Goal: Submit feedback/report problem: Submit feedback/report problem

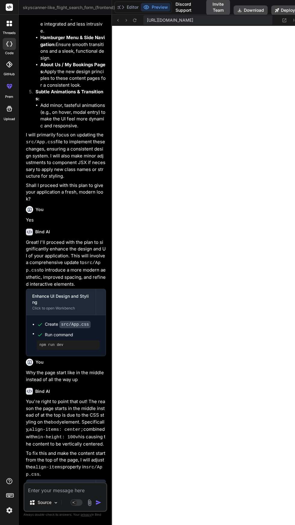
click at [73, 494] on textarea at bounding box center [65, 488] width 82 height 11
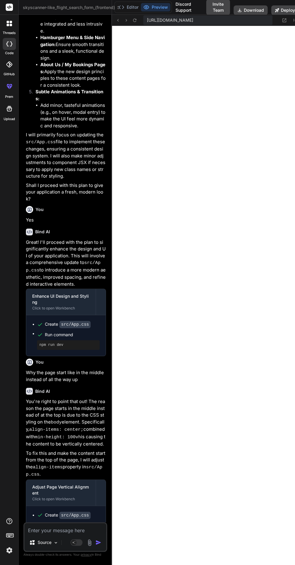
type textarea "x"
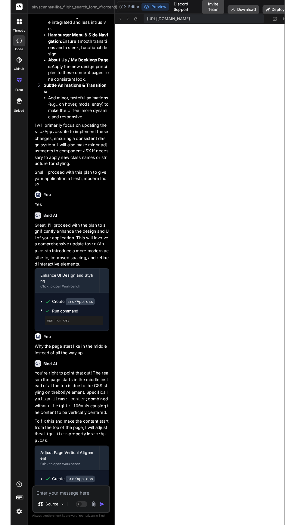
scroll to position [33, 0]
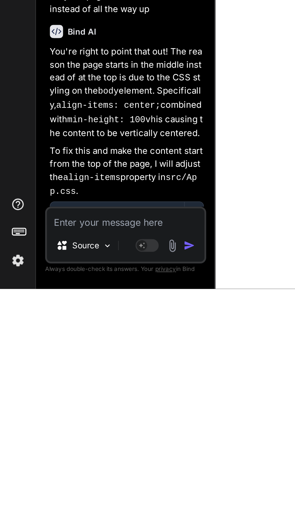
type textarea "W"
type textarea "x"
type textarea "Wh"
type textarea "x"
type textarea "Wha"
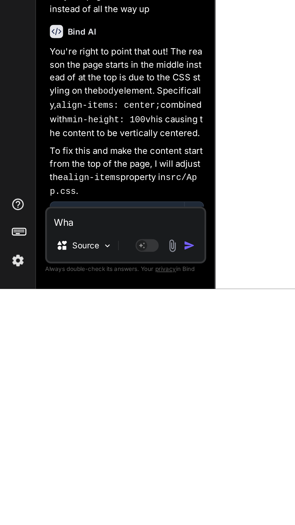
type textarea "x"
type textarea "What"
type textarea "x"
type textarea "What"
type textarea "x"
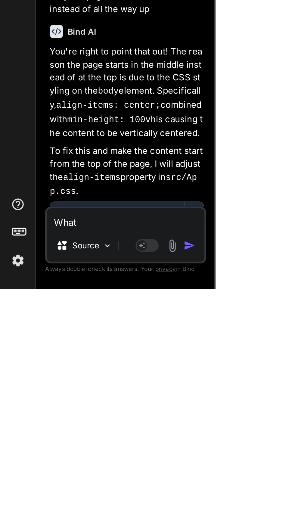
type textarea "What h"
type textarea "x"
type textarea "What ha"
type textarea "x"
type textarea "What hap"
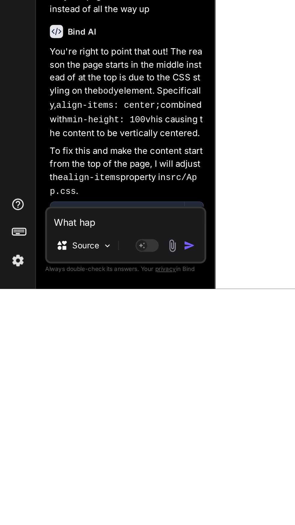
type textarea "x"
type textarea "What happ"
type textarea "x"
type textarea "What [PERSON_NAME]"
type textarea "x"
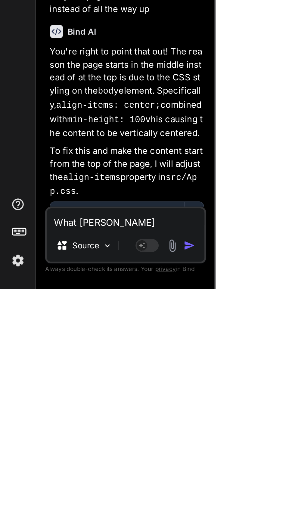
type textarea "What happen"
type textarea "x"
type textarea "What happen"
type textarea "x"
type textarea "What happen t"
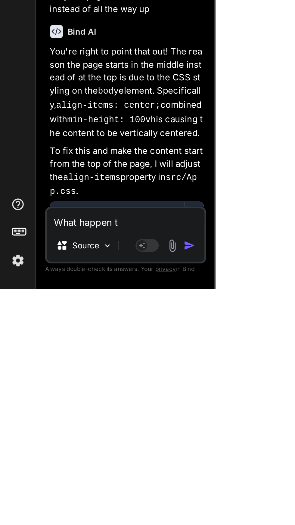
type textarea "x"
type textarea "What happen to"
type textarea "x"
type textarea "What happen to"
type textarea "x"
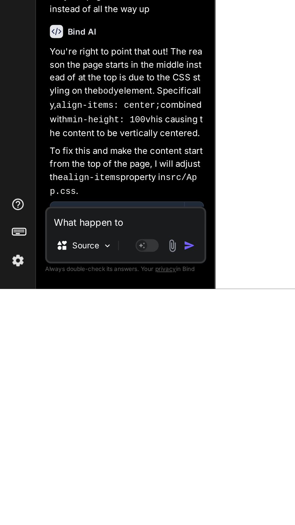
type textarea "What happen to t"
type textarea "x"
type textarea "What happen to th"
type textarea "x"
type textarea "What happen to the"
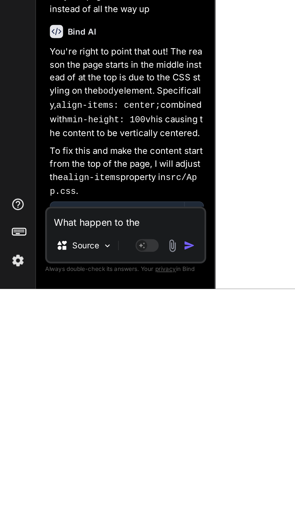
type textarea "x"
type textarea "What happen to the"
type textarea "x"
type textarea "What happen to the m"
type textarea "x"
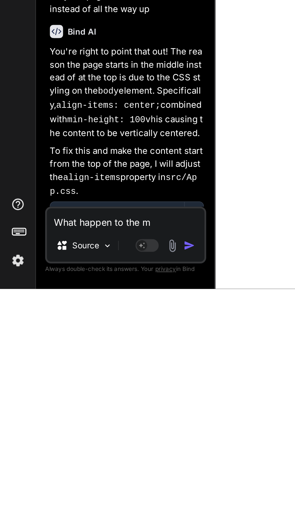
type textarea "What happen to the mo"
type textarea "x"
type textarea "What happen to the moc"
type textarea "x"
type textarea "What happen to the mock"
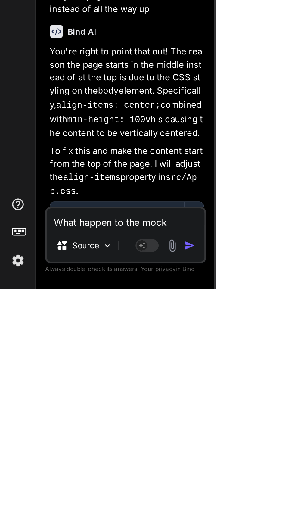
type textarea "x"
type textarea "What happen to the mock"
type textarea "x"
type textarea "What happen to the mock w"
type textarea "x"
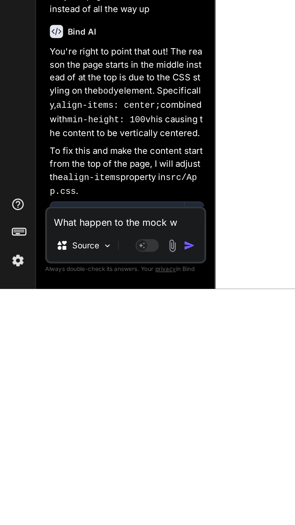
type textarea "What happen to the [PERSON_NAME]"
type textarea "x"
type textarea "What happen to the mock whw"
type textarea "x"
type textarea "What happen to the mock whwn"
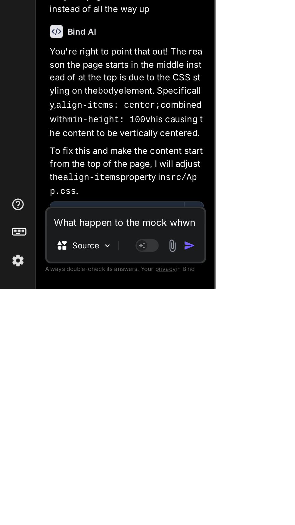
type textarea "x"
type textarea "What happen to the mock whwnn"
type textarea "x"
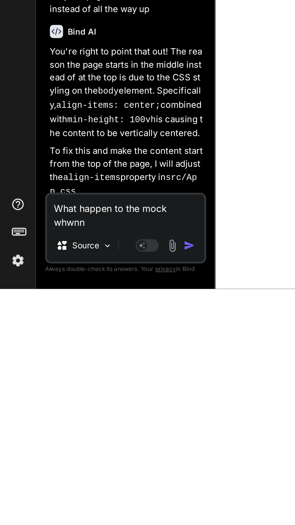
type textarea "What happen to the mock whwnni"
type textarea "x"
type textarea "What happen to the mock when I"
type textarea "x"
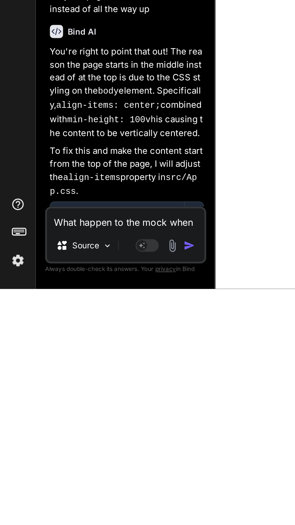
type textarea "What happen to the mock when I s"
type textarea "x"
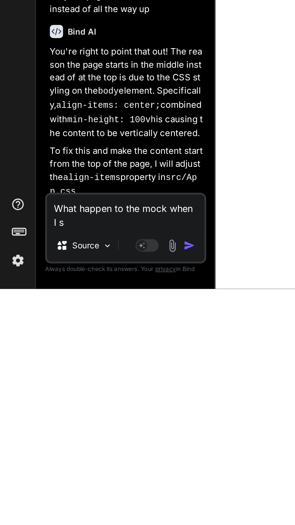
type textarea "What happen to the mock when I se"
type textarea "x"
type textarea "What happen to the mock when I s"
type textarea "x"
type textarea "What happen to the mock when I sl"
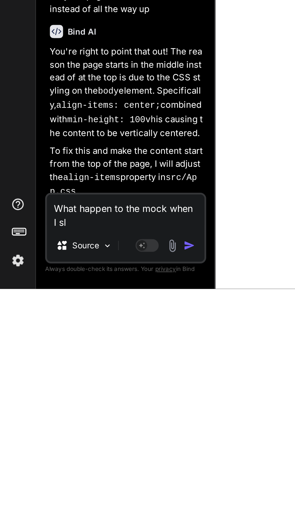
type textarea "x"
type textarea "What happen to the mock when I sle"
type textarea "x"
type textarea "What happen to the mock when I slec"
type textarea "x"
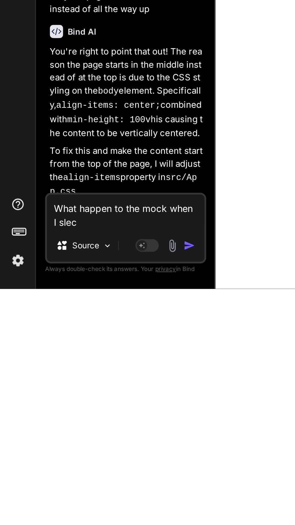
type textarea "What happen to the mock when I slecy"
type textarea "x"
type textarea "What happen to the mock when I select"
type textarea "x"
type textarea "What happen to the mock when I select a"
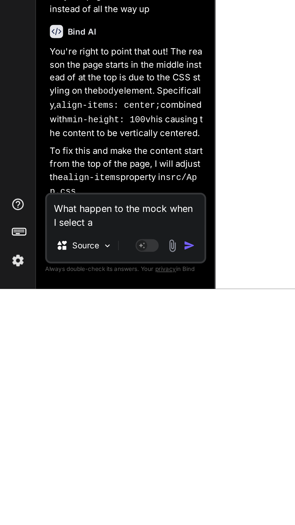
type textarea "x"
type textarea "What happen to the mock when I select a"
type textarea "x"
type textarea "What happen to the mock when I select a p"
type textarea "x"
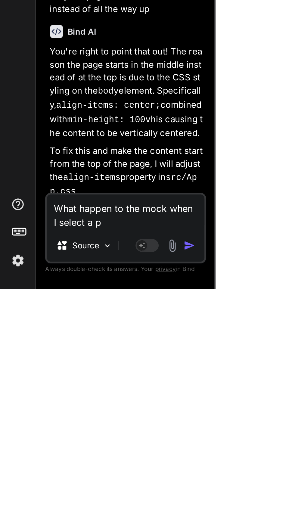
type textarea "What happen to the mock when I select a"
type textarea "x"
type textarea "What happen to the mock when I select a g"
type textarea "x"
type textarea "What happen to the mock when I select a gl"
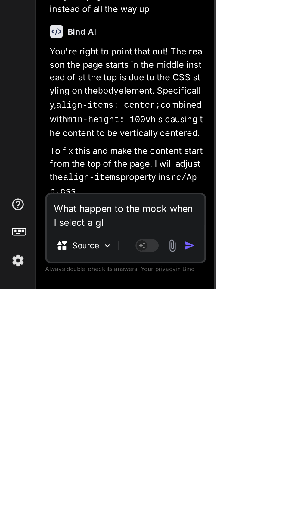
type textarea "x"
type textarea "What happen to the mock when I select a glu"
type textarea "x"
type textarea "What happen to the mock when I select a glug"
type textarea "x"
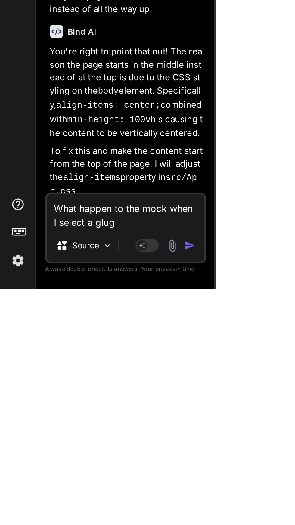
type textarea "What happen to the mock when I select a glugh"
type textarea "x"
type textarea "What happen to the mock when I select a glught"
type textarea "x"
type textarea "What happen to the mock when I select a flight"
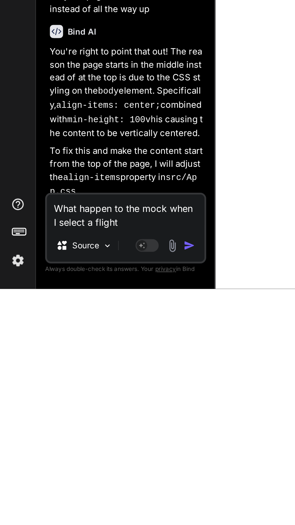
type textarea "x"
type textarea "What happen to the mock when I select a flight"
click at [99, 506] on img "button" at bounding box center [98, 503] width 6 height 6
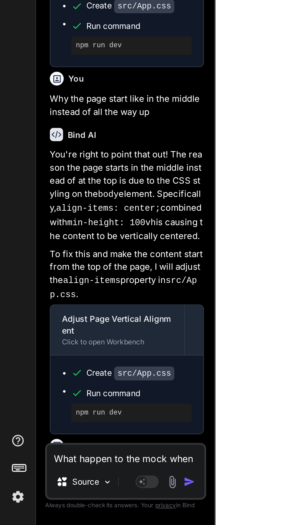
scroll to position [1962, 0]
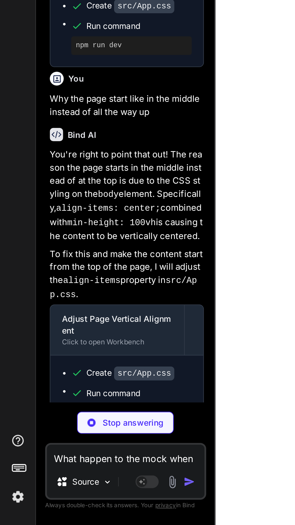
type textarea "x"
type textarea "); } export default FlightCard;"
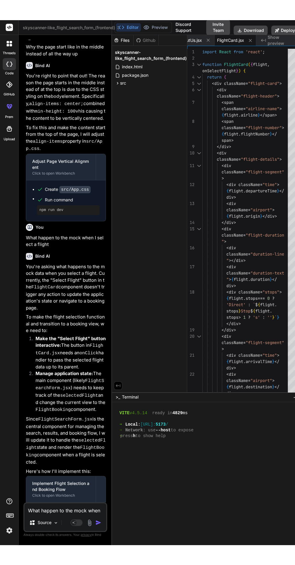
scroll to position [0, 0]
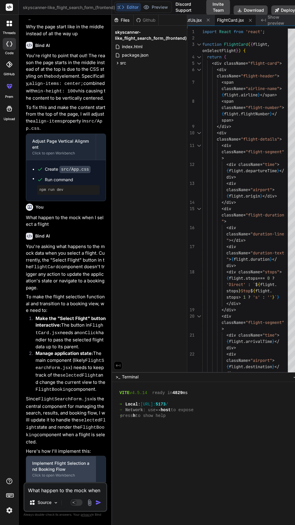
click at [72, 461] on div "Implement Flight Selection and Booking Flow" at bounding box center [61, 467] width 58 height 12
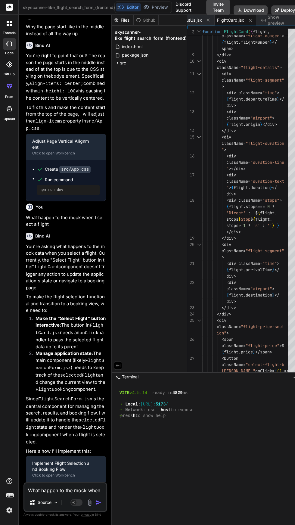
click at [66, 494] on textarea "What happen to the mock when I select a flight" at bounding box center [65, 488] width 82 height 11
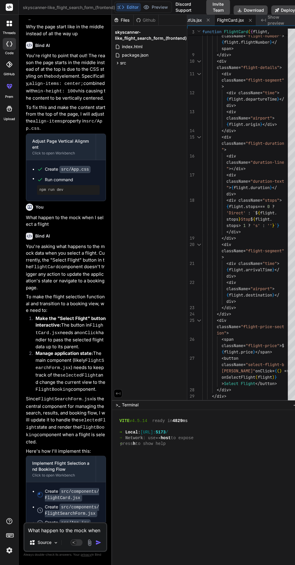
type textarea "x"
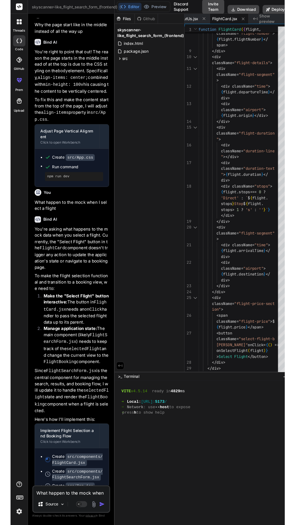
scroll to position [2239, 0]
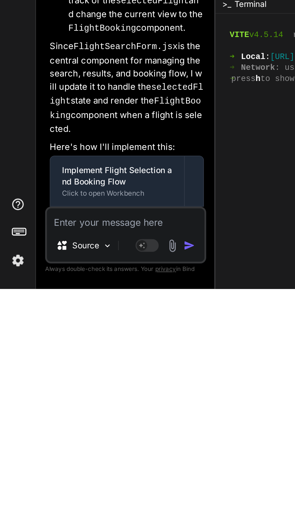
type textarea "O"
type textarea "x"
type textarea "Ok"
type textarea "x"
type textarea "Oka"
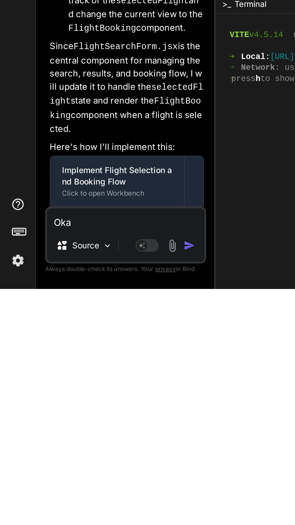
type textarea "x"
type textarea "Okay"
type textarea "x"
type textarea "Okay"
click at [103, 505] on button "button" at bounding box center [99, 503] width 8 height 6
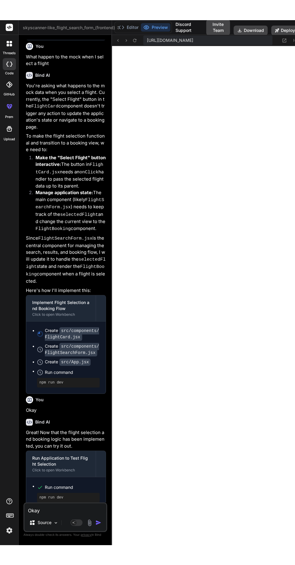
scroll to position [0, 0]
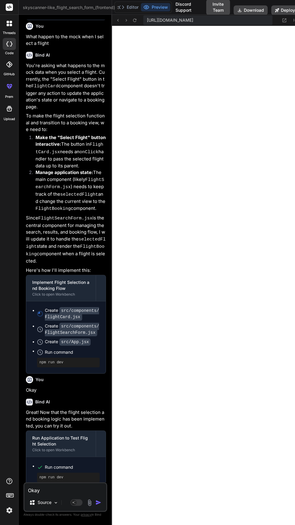
click at [80, 494] on textarea "Okay" at bounding box center [65, 488] width 82 height 11
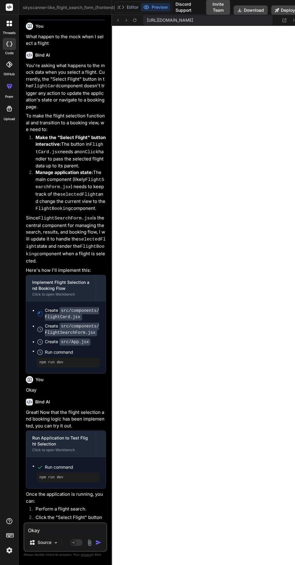
type textarea "x"
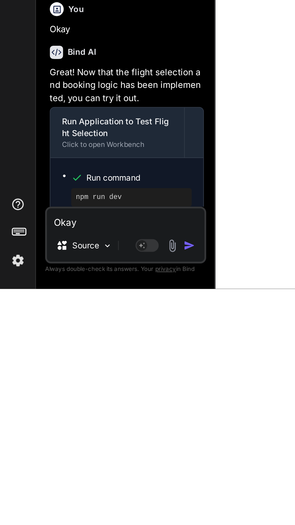
scroll to position [574, 0]
type textarea "W"
type textarea "x"
type textarea "Wh"
type textarea "x"
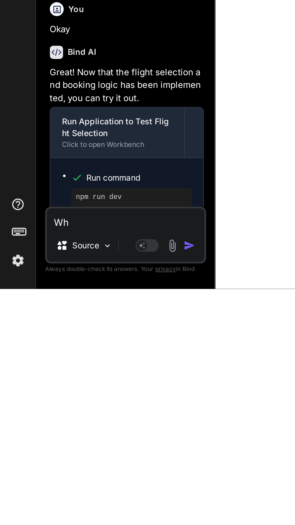
type textarea "Whw"
type textarea "x"
type textarea "Whwn"
type textarea "x"
type textarea "When"
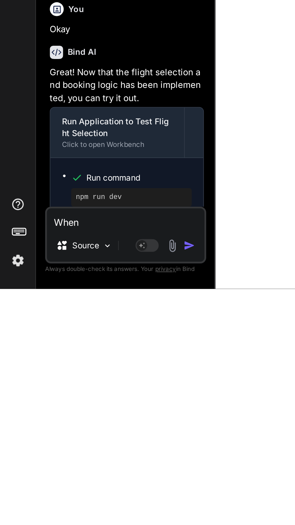
type textarea "x"
type textarea "When s"
type textarea "x"
type textarea "When se"
type textarea "x"
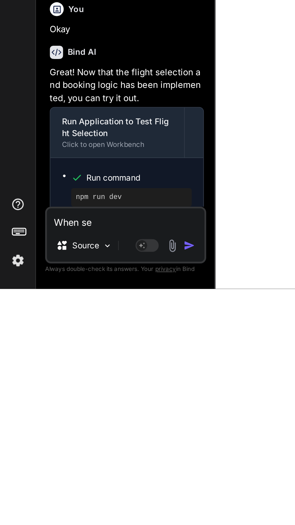
type textarea "When sel"
type textarea "x"
type textarea "When sele"
type textarea "x"
type textarea "When selec"
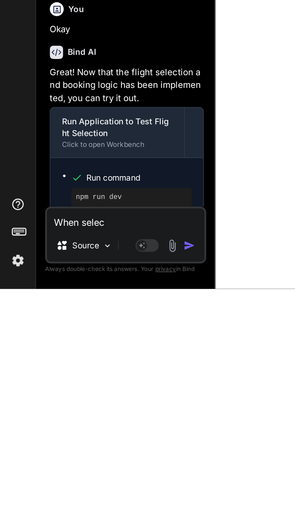
type textarea "x"
type textarea "When select"
type textarea "x"
type textarea "When selecting"
type textarea "x"
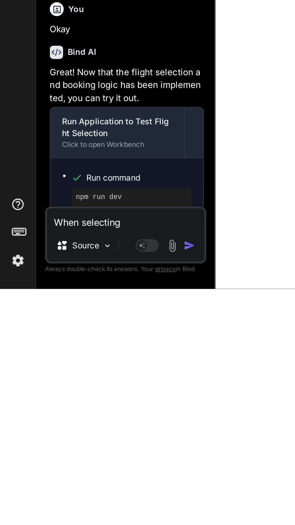
type textarea "When selecting."
type textarea "x"
type textarea "When selecting."
type textarea "x"
type textarea "When selecting"
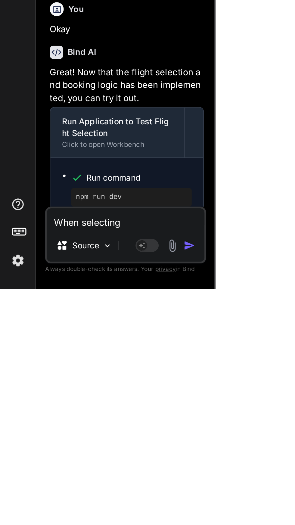
type textarea "x"
type textarea "When selectin"
type textarea "x"
type textarea "When selecti"
type textarea "x"
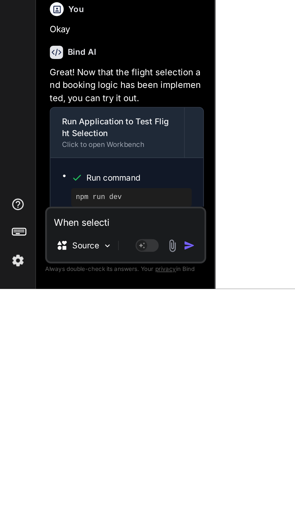
type textarea "When select"
type textarea "x"
type textarea "When select"
type textarea "x"
type textarea "When select a"
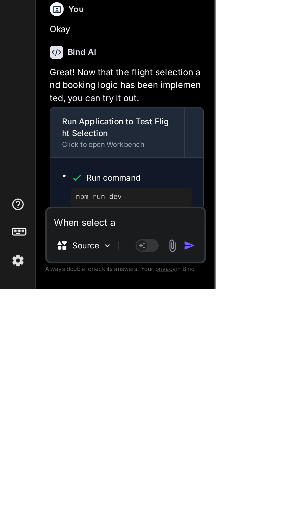
type textarea "x"
type textarea "When select a"
type textarea "x"
type textarea "When select a f"
type textarea "x"
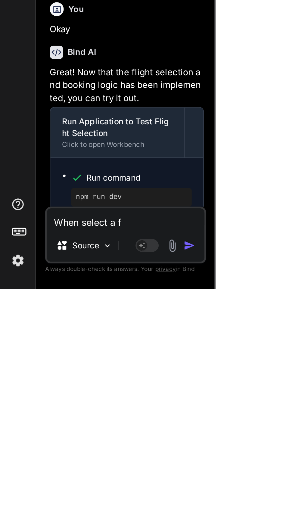
type textarea "When select a fl"
type textarea "x"
type textarea "When select a fli"
type textarea "x"
type textarea "When select a flig"
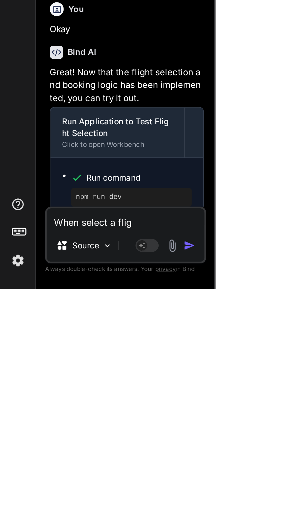
type textarea "x"
type textarea "When select a fligh"
type textarea "x"
type textarea "When select a flight"
type textarea "x"
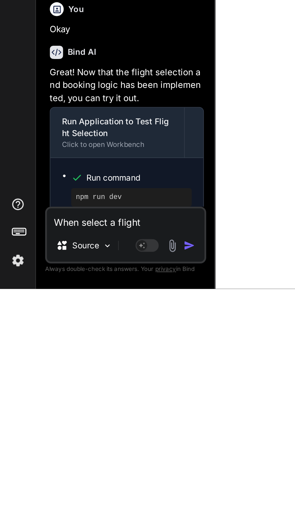
type textarea "When select a flight"
type textarea "x"
type textarea "When select a flight o"
type textarea "x"
type textarea "When select a flight or"
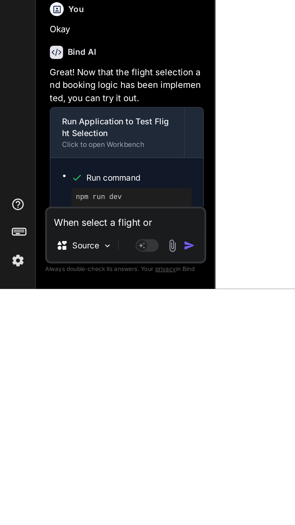
type textarea "x"
type textarea "When select a flight or"
type textarea "x"
type textarea "When select a flight or h"
type textarea "x"
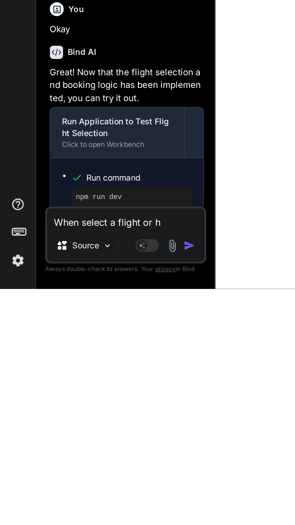
type textarea "When select a flight or ho"
type textarea "x"
type textarea "When select a flight or hot"
type textarea "x"
type textarea "When select a flight or hoe"
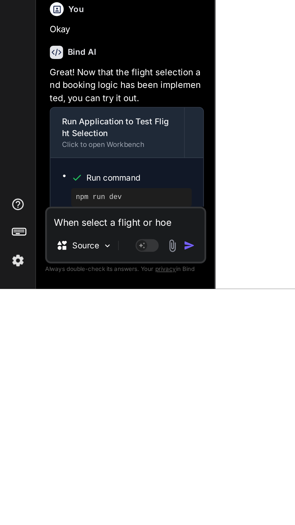
type textarea "x"
type textarea "When select a flight or hoe"
type textarea "x"
type textarea "When select a flight or hoe"
type textarea "x"
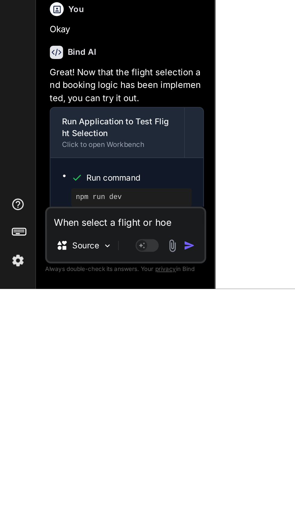
type textarea "When select a flight or ho"
type textarea "x"
type textarea "When select a flight or hot"
type textarea "x"
type textarea "When select a flight or hote"
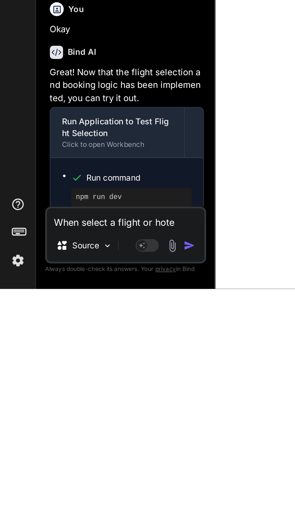
type textarea "x"
type textarea "When select a flight or hotel"
type textarea "x"
type textarea "When select a flight or hotel"
type textarea "x"
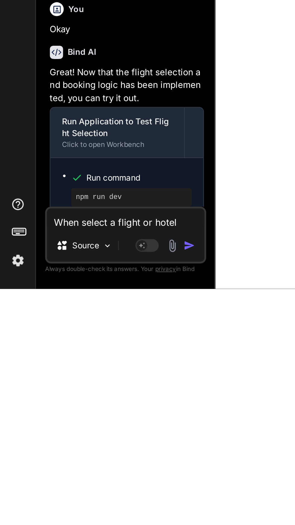
type textarea "When select a flight or hotel h"
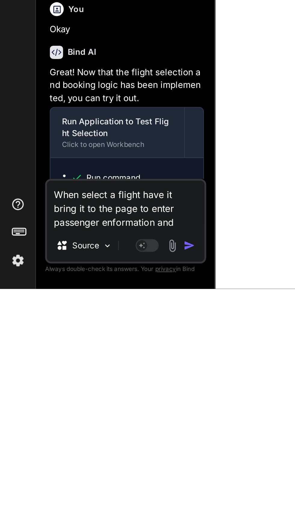
click at [102, 505] on button "button" at bounding box center [99, 503] width 8 height 6
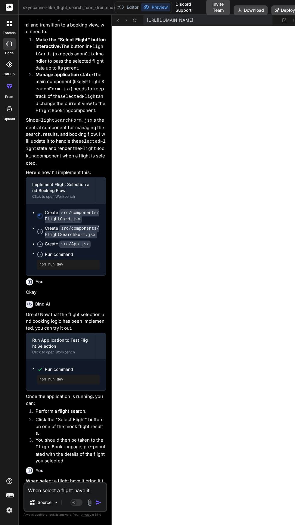
scroll to position [0, 0]
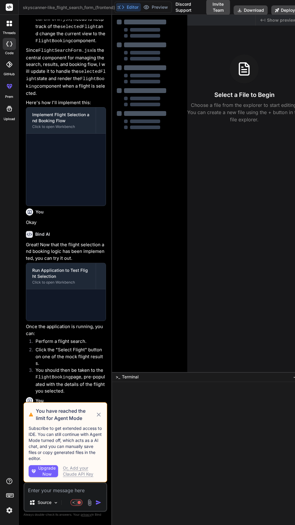
scroll to position [507, 0]
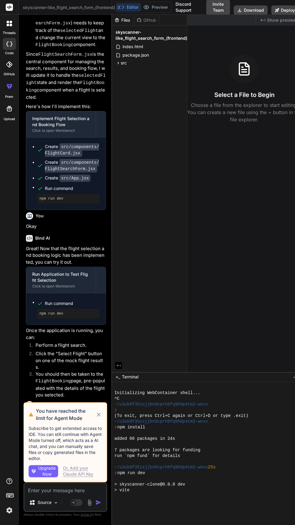
click at [99, 415] on icon at bounding box center [99, 415] width 4 height 4
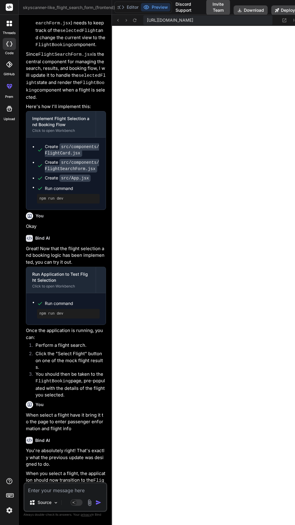
scroll to position [628, 0]
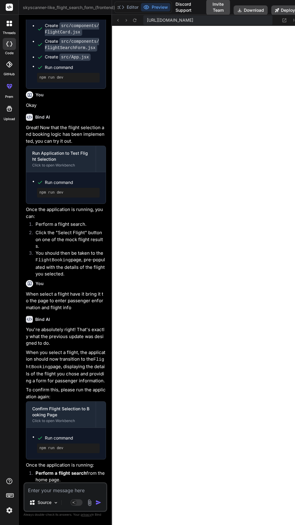
click at [70, 488] on textarea at bounding box center [65, 488] width 82 height 11
type textarea "x"
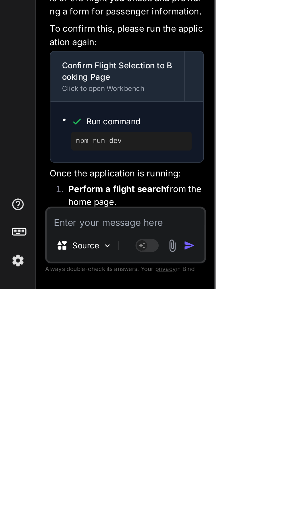
type textarea "G"
type textarea "x"
type textarea "Ge"
type textarea "x"
type textarea "Get"
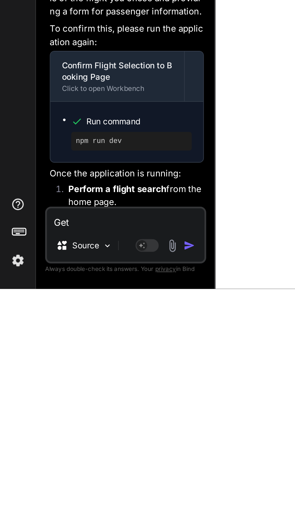
type textarea "x"
type textarea "Get"
type textarea "x"
type textarea "Get a"
type textarea "x"
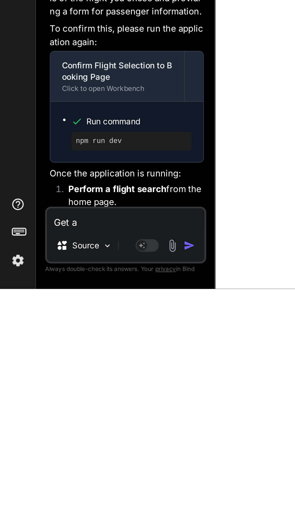
type textarea "Get a"
type textarea "x"
type textarea "Get a e"
type textarea "x"
type textarea "Get a er"
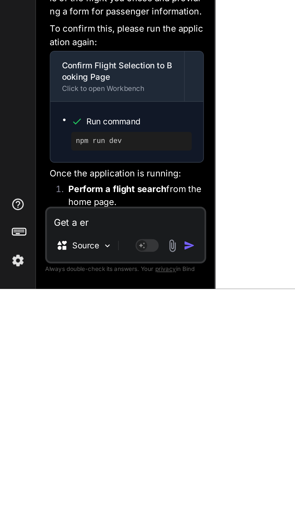
type textarea "x"
type textarea "Get a err"
type textarea "x"
type textarea "Get a erro"
type textarea "x"
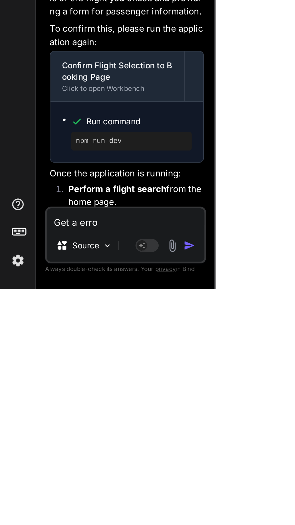
type textarea "Get a error"
type textarea "x"
type textarea "Get a error"
type textarea "x"
type textarea "Get a error m"
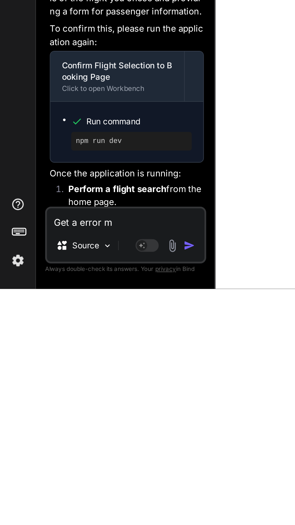
type textarea "x"
type textarea "Get a error me"
type textarea "x"
type textarea "Get a error mes"
type textarea "x"
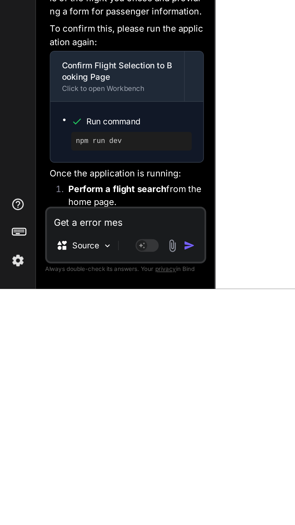
type textarea "Get a error mess"
type textarea "x"
type textarea "Get a error messa"
type textarea "x"
type textarea "Get a error messag"
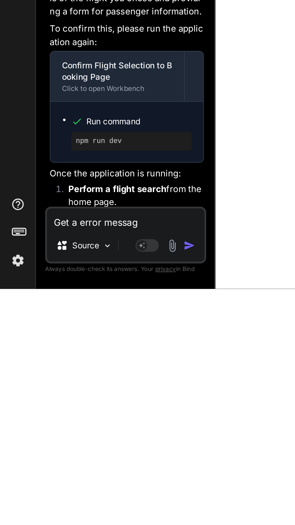
type textarea "x"
type textarea "Get a error message"
type textarea "x"
type textarea "Get a error message"
type textarea "x"
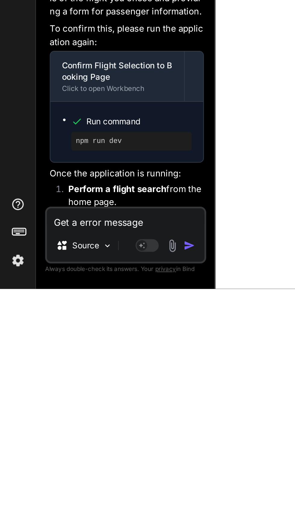
type textarea "Get a error message"
type textarea "x"
type textarea "Get a error message"
type textarea "x"
type textarea "Get a error message ""
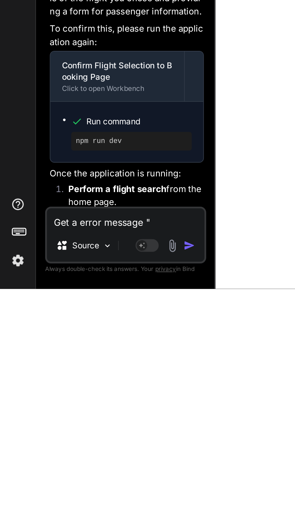
type textarea "x"
type textarea "Get a error message ""
type textarea "x"
paste textarea "[plugin:vite:import-analysis] Failed to resolve import "./components/FlightSear…"
type textarea "Get a error message " [plugin:vite:import-analysis] Failed to resolve import ".…"
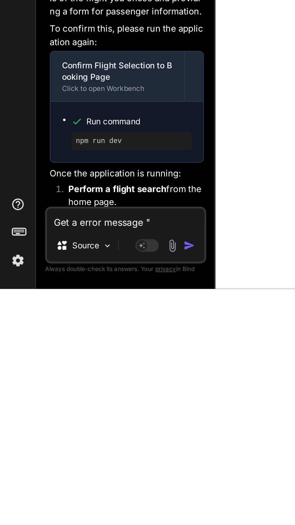
type textarea "x"
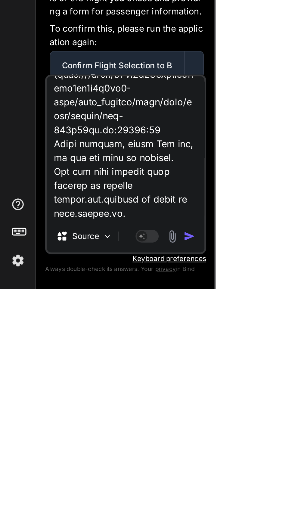
type textarea "Get a error message " [plugin:vite:import-analysis] Failed to resolve import ".…"
type textarea "x"
type textarea "Get a error message " [plugin:vite:import-analysis] Failed to resolve import ".…"
click at [98, 499] on img "button" at bounding box center [98, 498] width 6 height 6
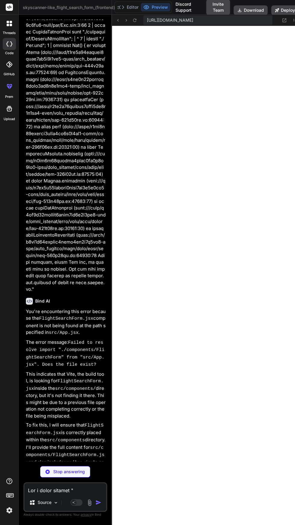
scroll to position [28, 0]
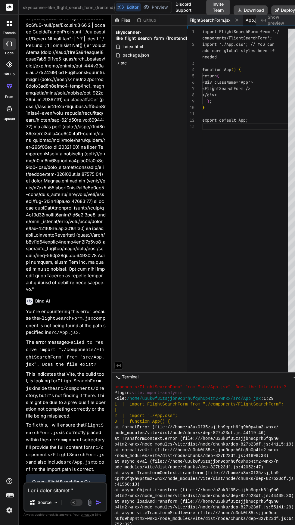
type textarea "x"
type textarea "</div> ); } export default App;"
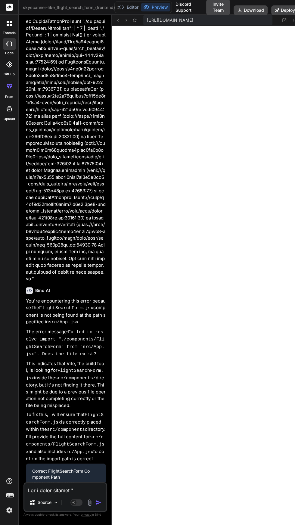
scroll to position [0, 0]
click at [70, 494] on textarea at bounding box center [65, 488] width 82 height 11
type textarea "x"
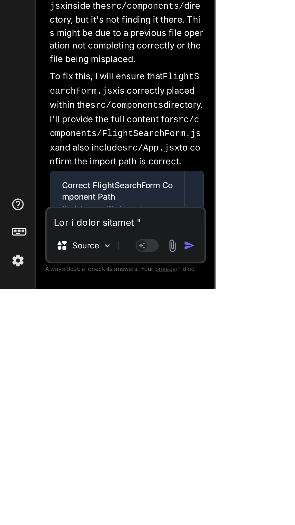
scroll to position [356, 0]
type textarea "R"
type textarea "x"
type textarea "Ru"
type textarea "x"
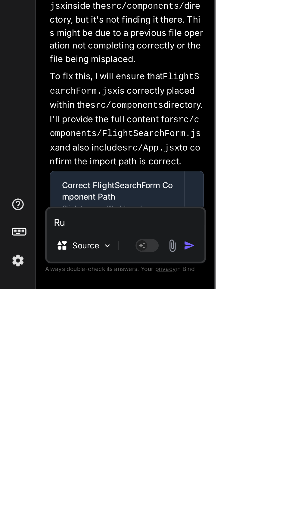
type textarea "Run"
type textarea "x"
type textarea "Run"
type textarea "x"
type textarea "Run a"
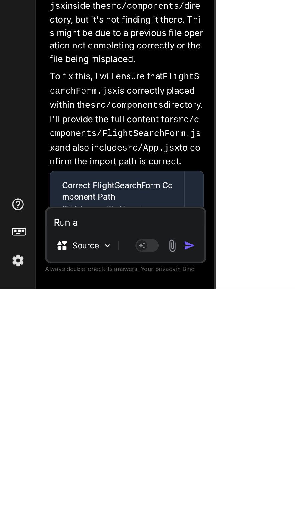
type textarea "x"
type textarea "Run ap"
type textarea "x"
type textarea "Run app"
type textarea "x"
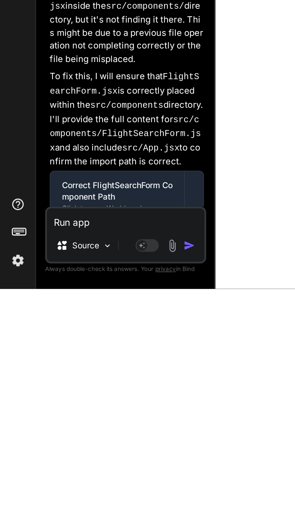
type textarea "Run app"
click at [101, 502] on img "button" at bounding box center [98, 503] width 6 height 6
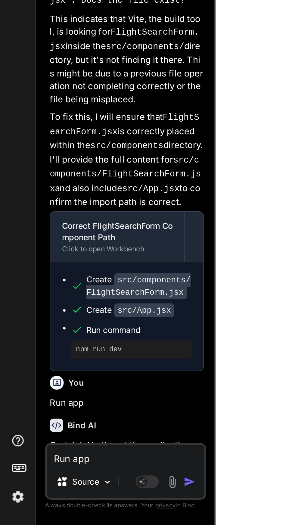
scroll to position [1334, 0]
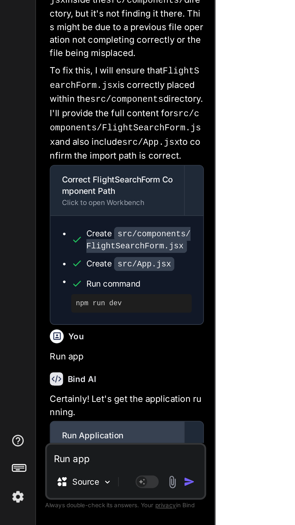
click at [92, 471] on div "Run Application Click to open Workbench" at bounding box center [61, 481] width 70 height 20
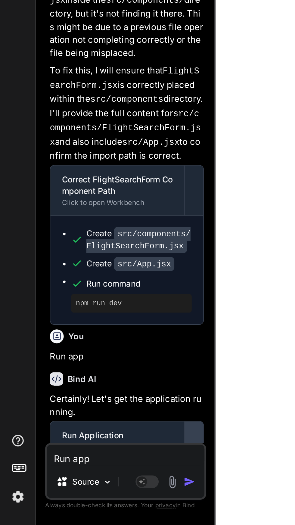
click at [106, 477] on div at bounding box center [101, 482] width 10 height 10
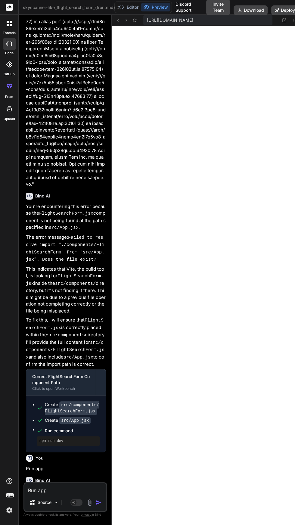
scroll to position [0, 0]
click at [65, 9] on span "skyscanner-like_flight_search_form_(frontend)" at bounding box center [72, 8] width 98 height 6
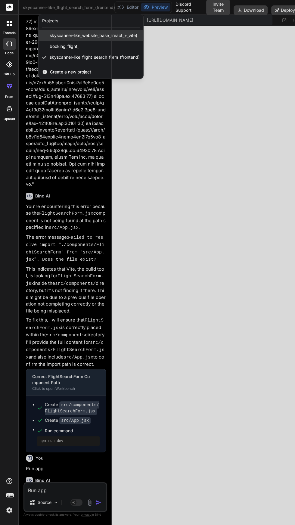
click at [70, 35] on span "skyscanner-like_website_base_(react_+_vite)" at bounding box center [94, 36] width 88 height 6
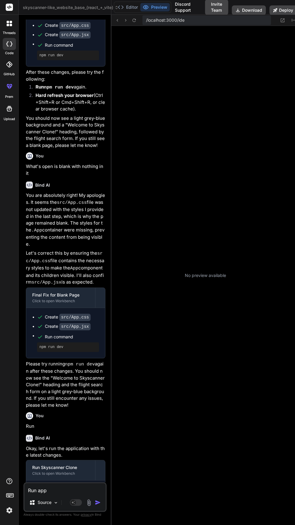
scroll to position [459, 0]
type textarea "x"
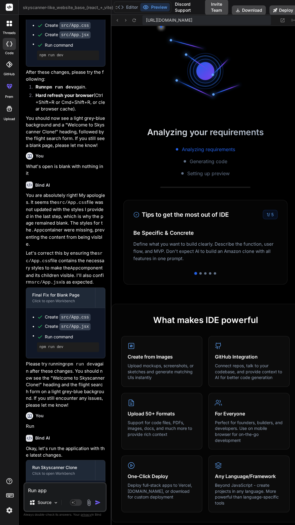
scroll to position [602, 0]
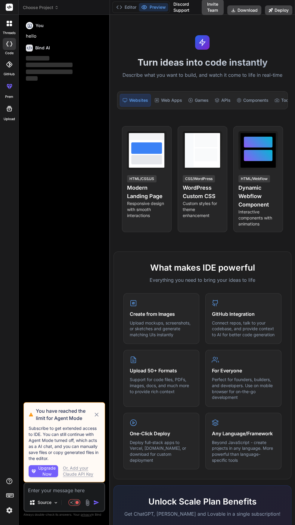
scroll to position [4, 0]
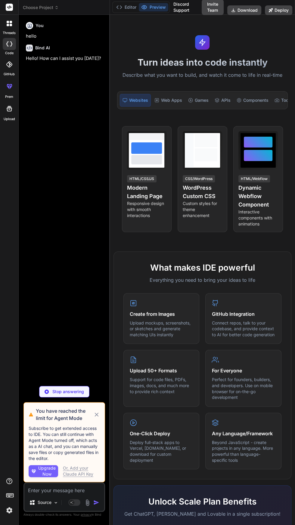
click at [57, 5] on icon at bounding box center [57, 7] width 4 height 4
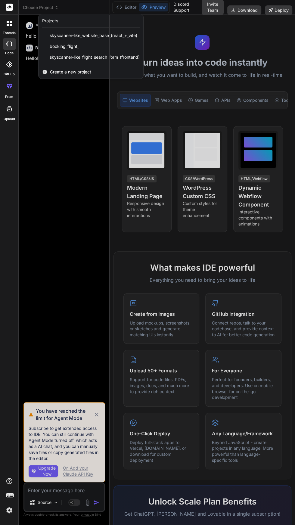
click at [87, 65] on div "Create a new project" at bounding box center [91, 71] width 105 height 13
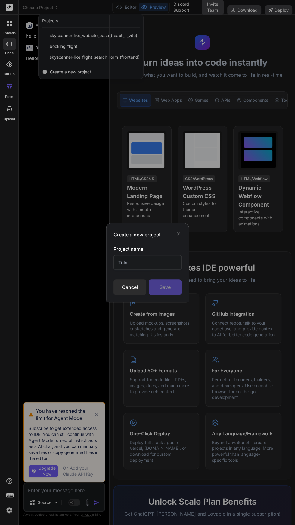
click at [119, 287] on div "Cancel" at bounding box center [130, 288] width 33 height 16
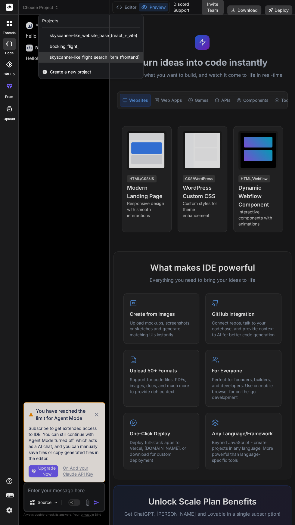
click at [76, 55] on span "skyscanner-like_flight_search_form_(frontend)" at bounding box center [95, 57] width 90 height 6
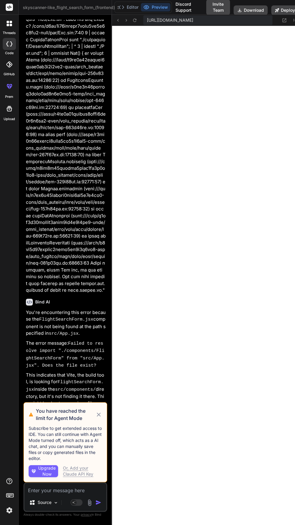
scroll to position [212, 0]
click at [98, 415] on icon at bounding box center [98, 414] width 7 height 7
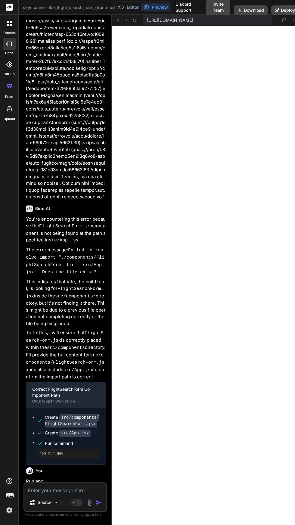
scroll to position [989, 0]
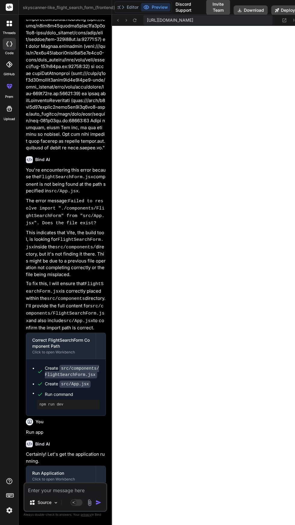
click at [69, 489] on textarea at bounding box center [65, 488] width 82 height 11
type textarea "x"
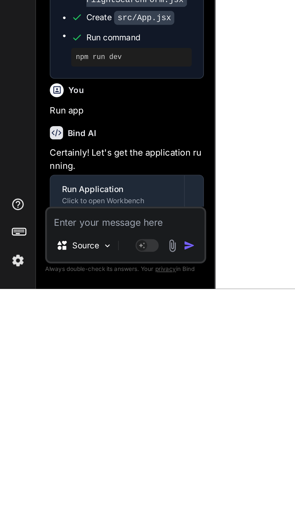
scroll to position [40, 0]
type textarea "I"
type textarea "x"
type textarea "I"
type textarea "x"
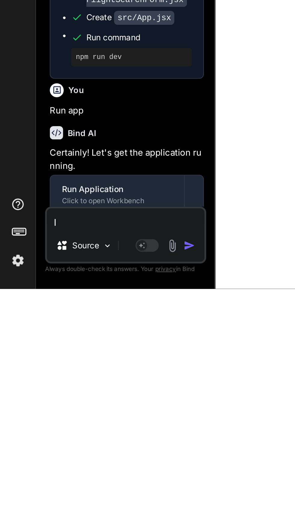
type textarea "I g"
type textarea "x"
type textarea "I"
type textarea "x"
type textarea "I"
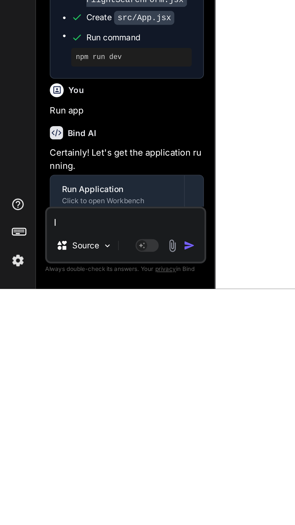
type textarea "x"
type textarea "I"
type textarea "x"
type textarea "I"
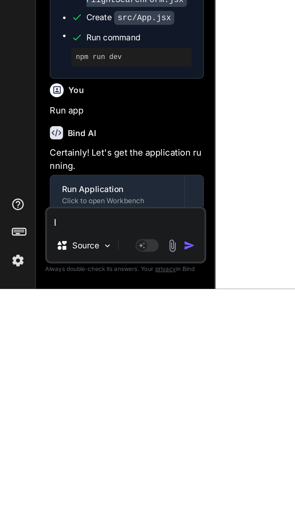
type textarea "x"
type textarea "I r"
type textarea "x"
type textarea "I re"
type textarea "x"
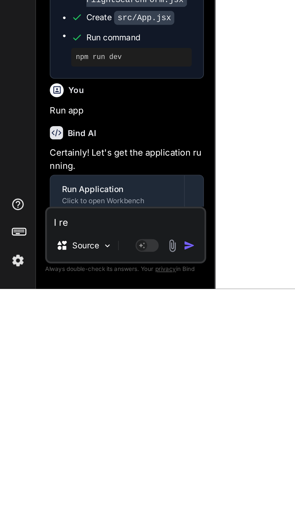
type textarea "I rec"
type textarea "x"
type textarea "I rece"
type textarea "x"
type textarea "I received"
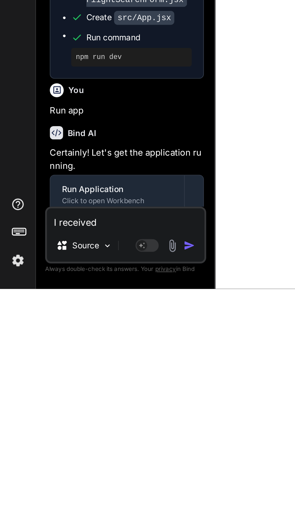
type textarea "x"
type textarea "I received t"
type textarea "x"
type textarea "I received th"
type textarea "x"
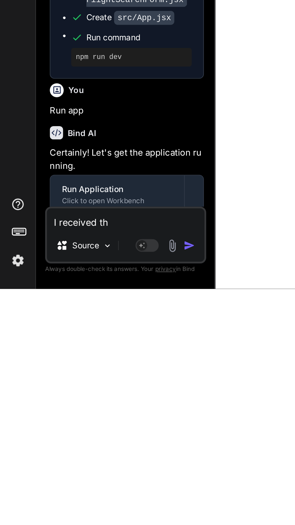
type textarea "I received thi"
type textarea "x"
type textarea "I received this"
type textarea "x"
type textarea "I received this e"
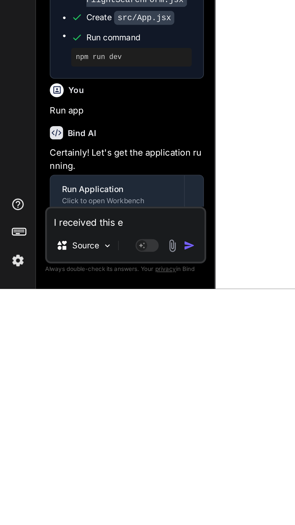
type textarea "x"
type textarea "I received this eo"
type textarea "x"
type textarea "I received this e"
type textarea "x"
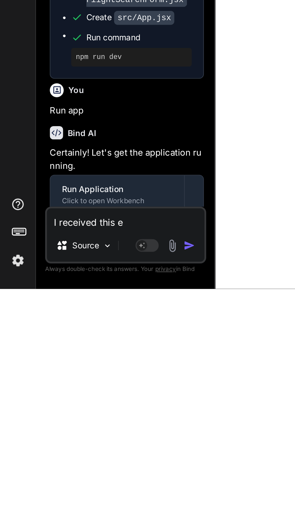
type textarea "I received this er"
type textarea "x"
type textarea "I received this ero"
type textarea "x"
type textarea "I received this eror"
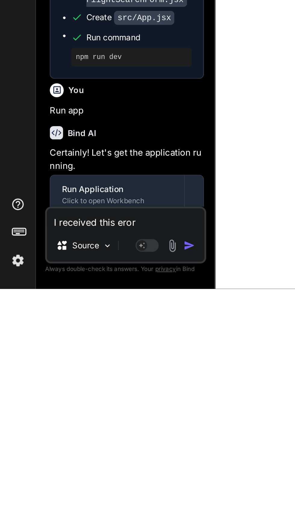
type textarea "x"
type textarea "I received this erore"
type textarea "x"
type textarea "I received this erore"
type textarea "x"
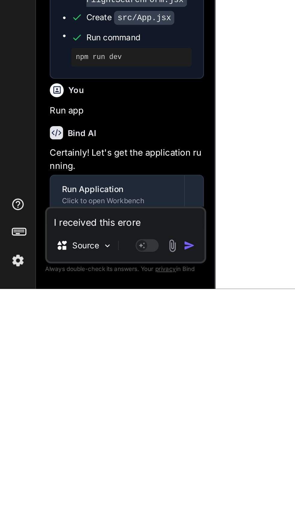
type textarea "I received this erore"
type textarea "x"
type textarea "I received this eror"
type textarea "x"
type textarea "I received this ero"
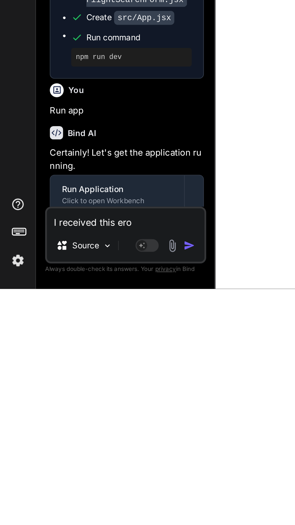
type textarea "x"
type textarea "I received this er"
type textarea "x"
type textarea "I received this err"
type textarea "x"
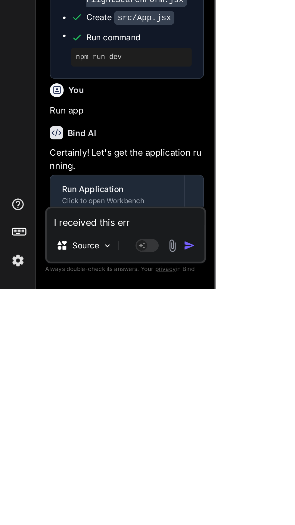
type textarea "I received this erro"
type textarea "x"
type textarea "I received this error"
type textarea "x"
type textarea "I received this error"
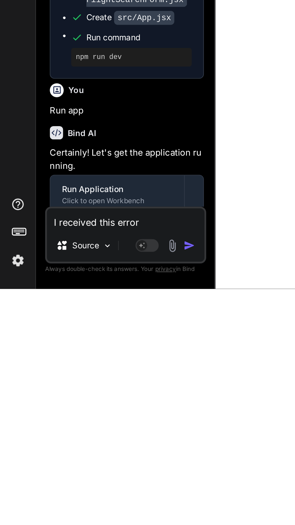
type textarea "x"
type textarea "I received this error :"
type textarea "x"
type textarea "I received this error"
type textarea "x"
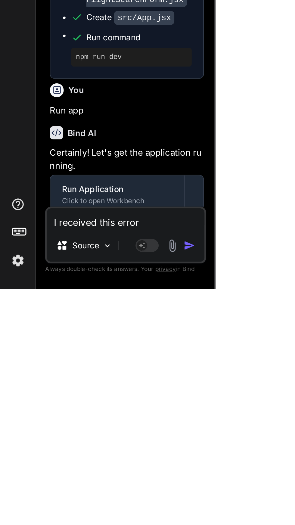
type textarea "I received this error ""
type textarea "x"
type textarea "I received this error ""
type textarea "x"
paste textarea "[plugin:vite:import-analysis] Failed to resolve import "./components/FlightSear…"
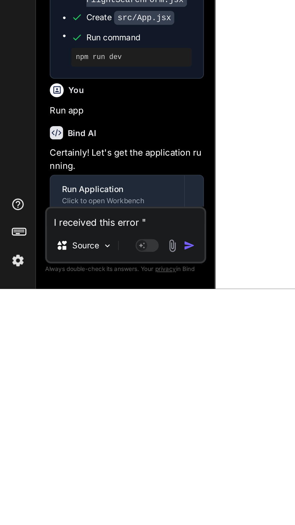
type textarea "I received this error " [plugin:vite:import-analysis] Failed to resolve import …"
type textarea "x"
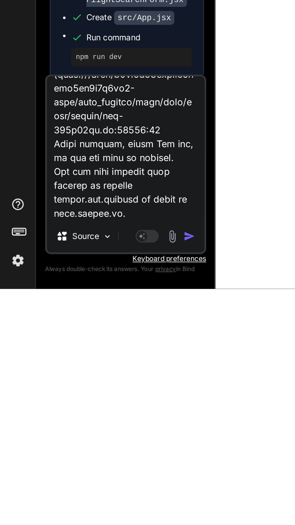
type textarea "I received this error " [plugin:vite:import-analysis] Failed to resolve import …"
type textarea "x"
type textarea "I received this error " [plugin:vite:import-analysis] Failed to resolve import …"
click at [100, 497] on img "button" at bounding box center [98, 498] width 6 height 6
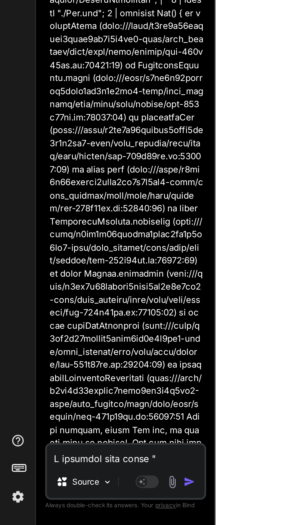
scroll to position [1343, 0]
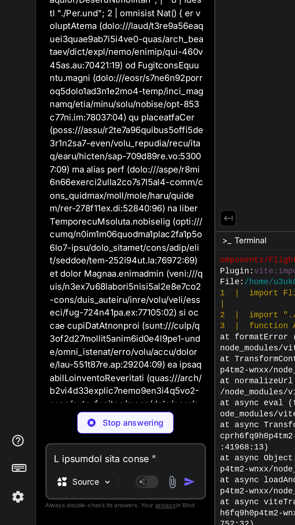
type textarea "x"
type textarea "</div> ); } export default App;"
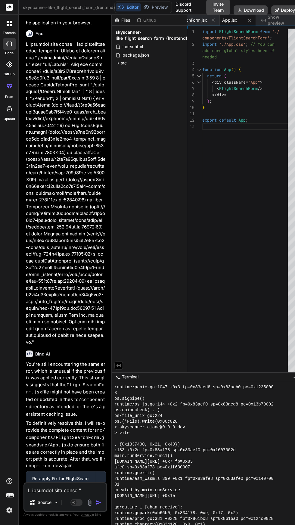
scroll to position [0, 0]
click at [90, 8] on span "skyscanner-like_flight_search_form_(frontend)" at bounding box center [72, 8] width 98 height 6
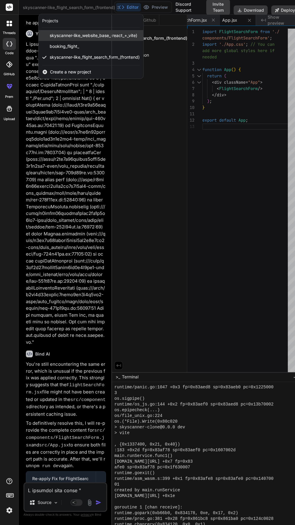
click at [96, 36] on span "skyscanner-like_website_base_(react_+_vite)" at bounding box center [94, 36] width 88 height 6
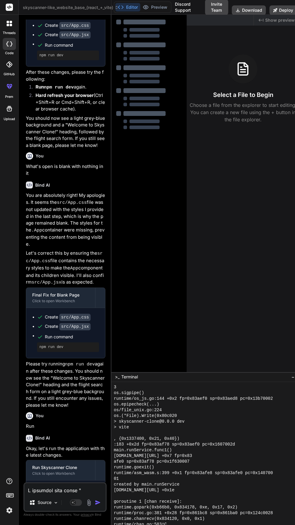
click at [91, 7] on span "skyscanner-like_website_base_(react_+_vite)" at bounding box center [71, 8] width 96 height 6
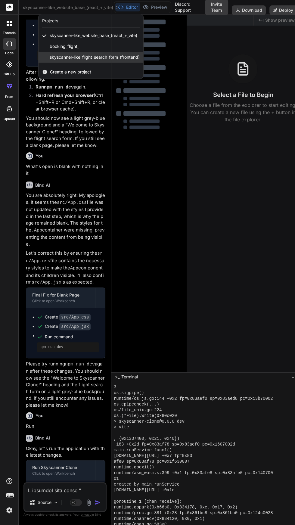
click at [100, 56] on span "skyscanner-like_flight_search_form_(frontend)" at bounding box center [95, 57] width 90 height 6
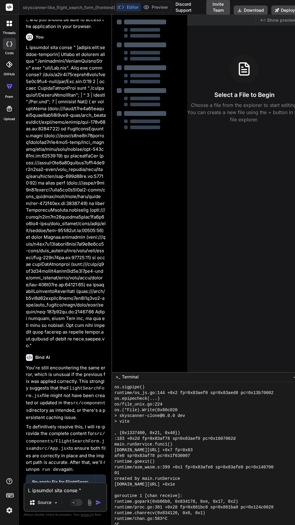
scroll to position [1158, 0]
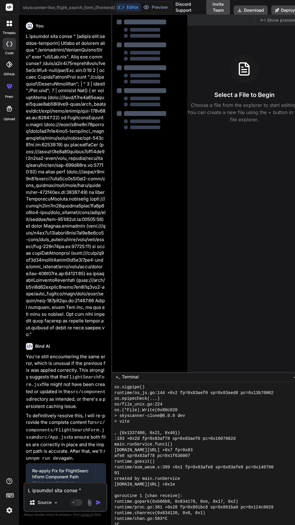
click at [77, 494] on textarea at bounding box center [65, 488] width 82 height 11
type textarea "x"
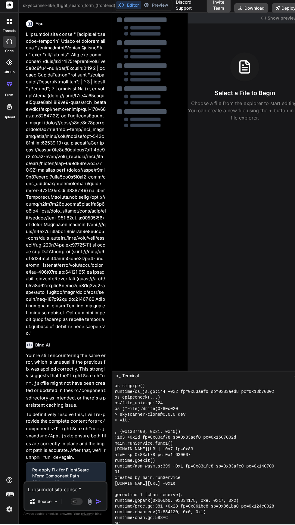
scroll to position [20, 0]
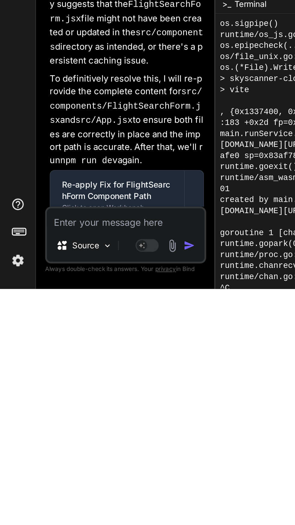
type textarea "R"
type textarea "x"
type textarea "Ru"
type textarea "x"
type textarea "Run"
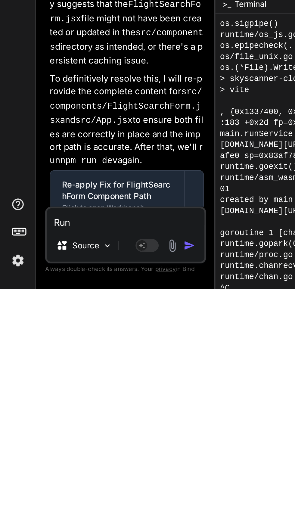
type textarea "x"
type textarea "Run"
type textarea "x"
type textarea "Run a"
type textarea "x"
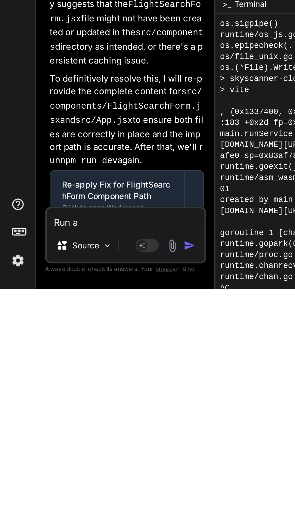
type textarea "Run ap"
type textarea "x"
type textarea "Run app"
type textarea "x"
type textarea "Run app"
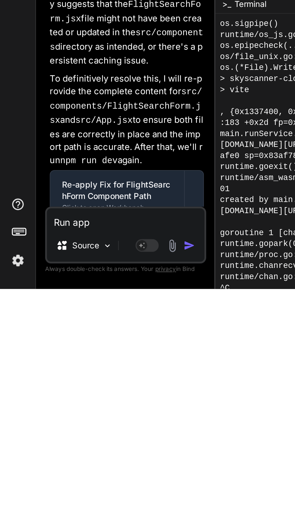
click at [100, 506] on img "button" at bounding box center [98, 503] width 6 height 6
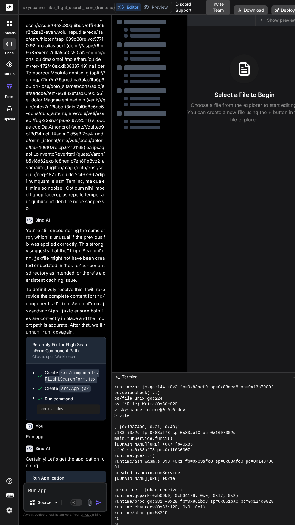
scroll to position [0, 0]
type textarea "x"
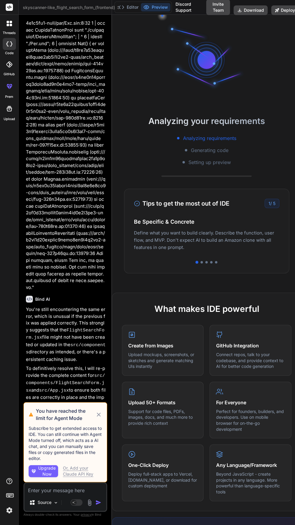
scroll to position [983, 0]
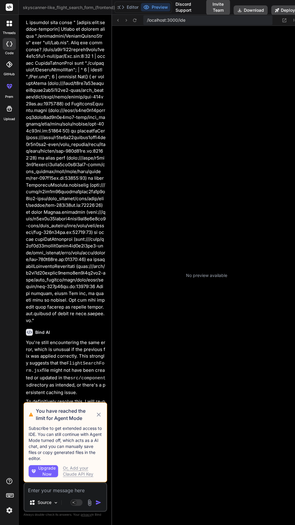
type textarea "x"
